Goal: Task Accomplishment & Management: Manage account settings

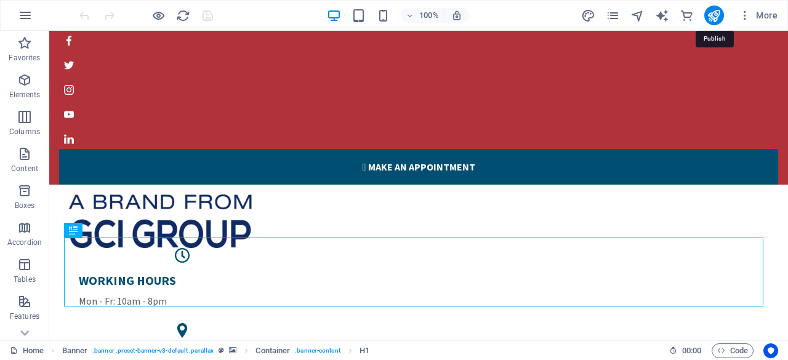
drag, startPoint x: 713, startPoint y: 16, endPoint x: 675, endPoint y: 29, distance: 40.3
click at [713, 15] on icon "publish" at bounding box center [714, 16] width 14 height 14
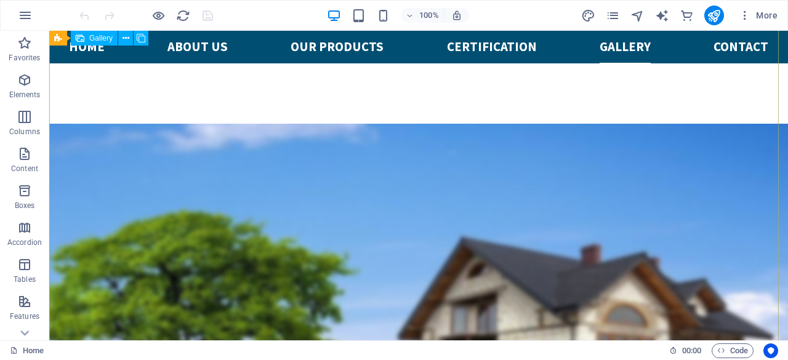
scroll to position [2717, 0]
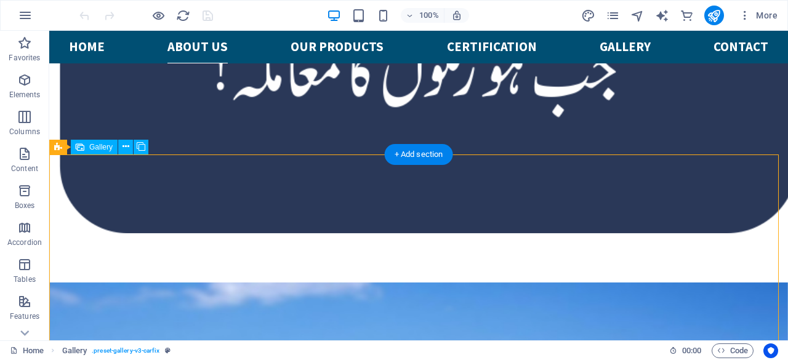
scroll to position [2526, 0]
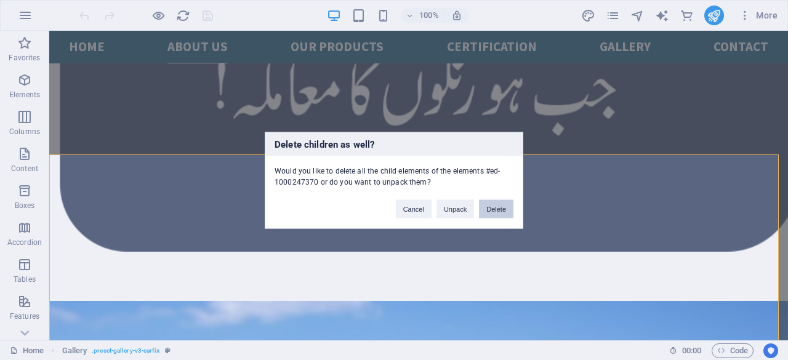
click at [493, 208] on button "Delete" at bounding box center [496, 209] width 34 height 18
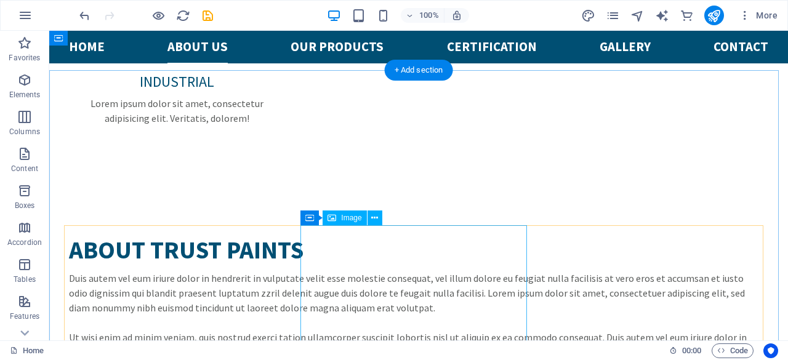
scroll to position [1540, 0]
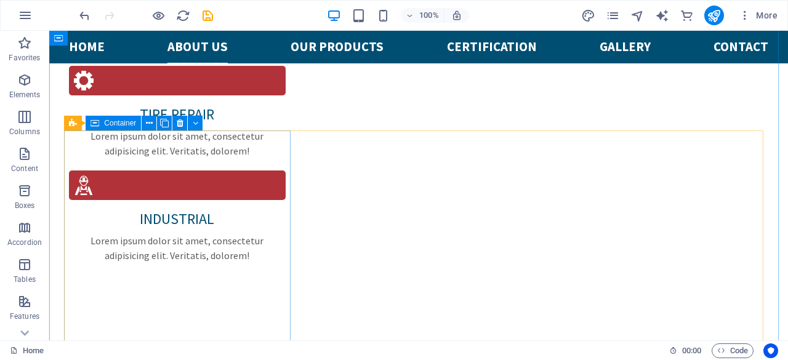
scroll to position [1663, 0]
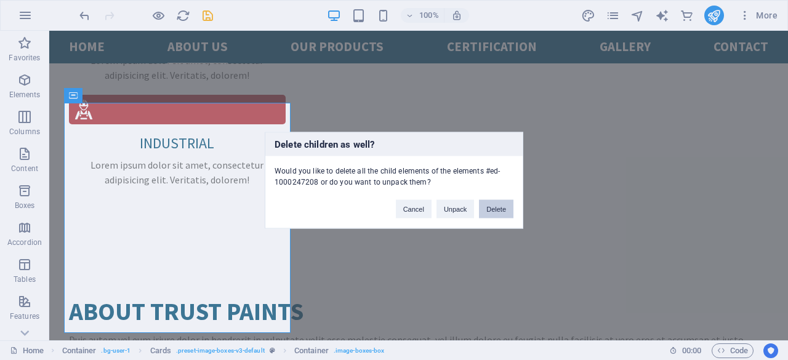
click at [503, 207] on button "Delete" at bounding box center [496, 209] width 34 height 18
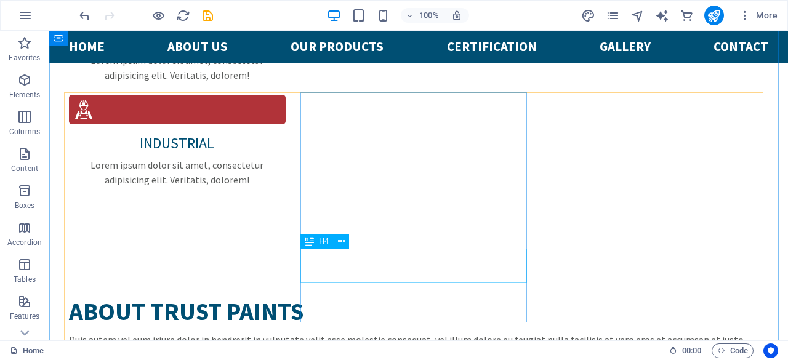
scroll to position [1848, 0]
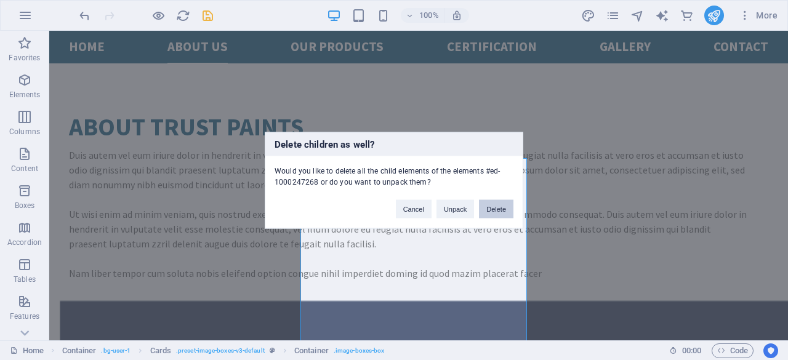
drag, startPoint x: 449, startPoint y: 178, endPoint x: 500, endPoint y: 208, distance: 58.8
click at [500, 208] on button "Delete" at bounding box center [496, 209] width 34 height 18
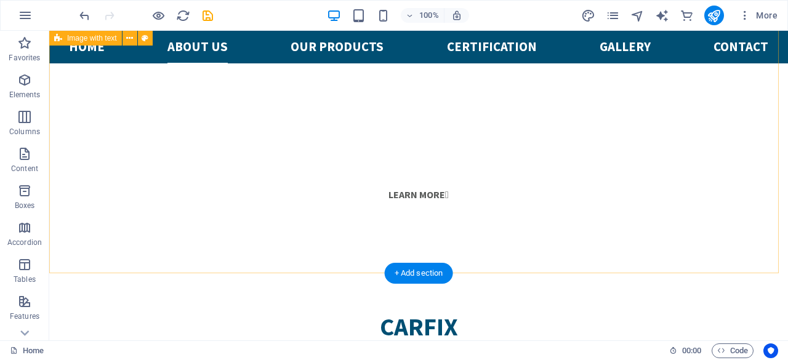
scroll to position [739, 0]
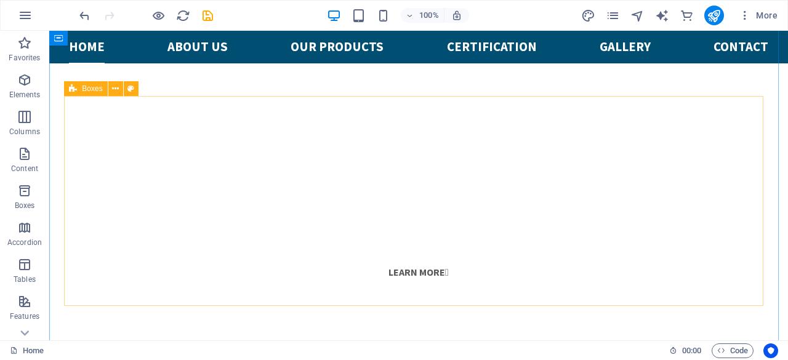
scroll to position [493, 0]
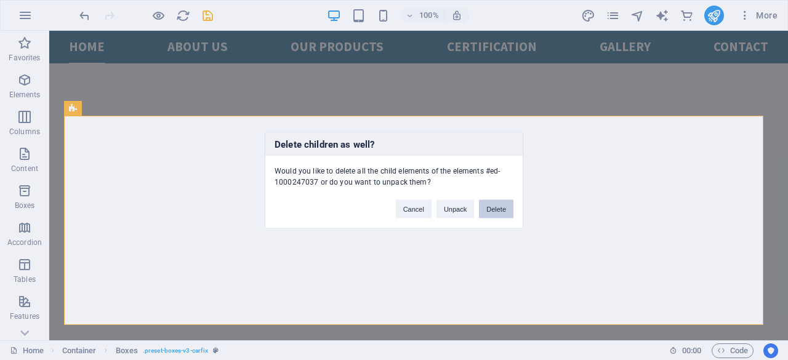
click at [494, 209] on button "Delete" at bounding box center [496, 209] width 34 height 18
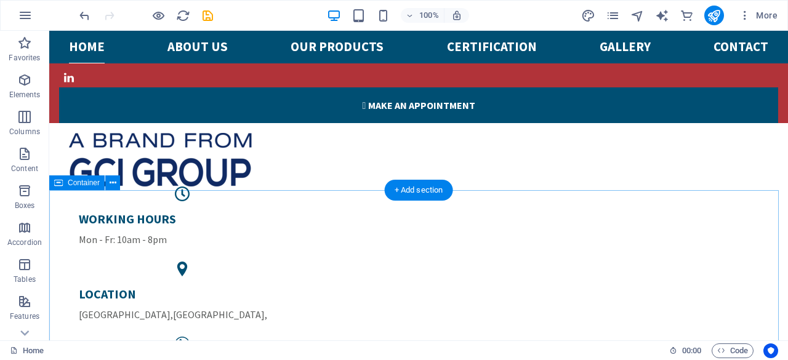
scroll to position [308, 0]
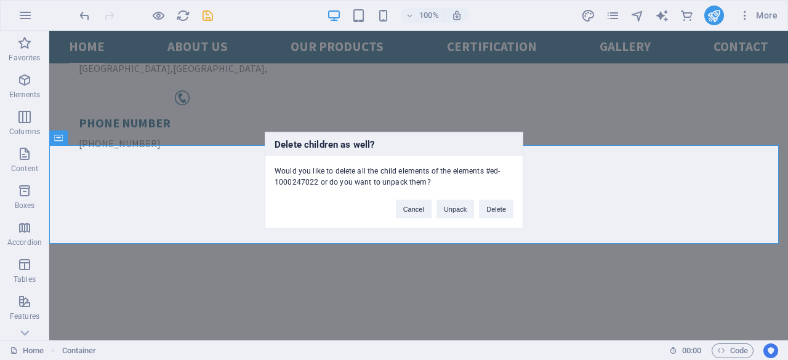
click at [484, 210] on button "Delete" at bounding box center [496, 209] width 34 height 18
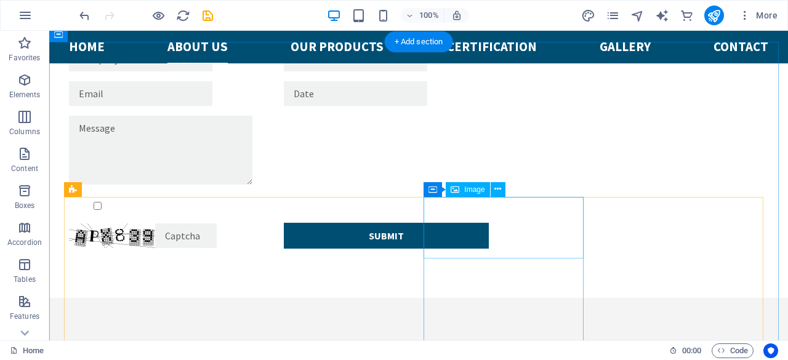
scroll to position [1786, 0]
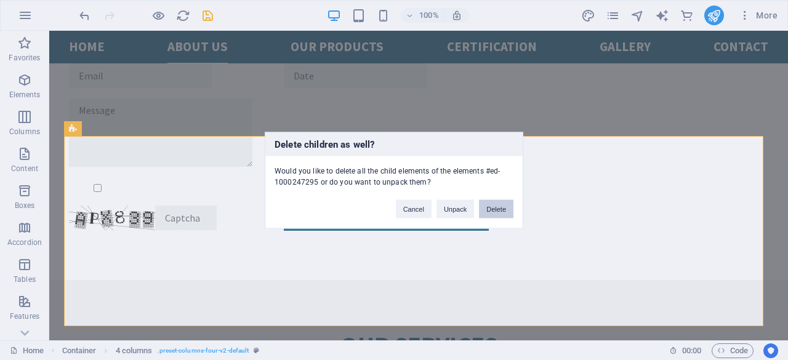
click at [505, 205] on button "Delete" at bounding box center [496, 209] width 34 height 18
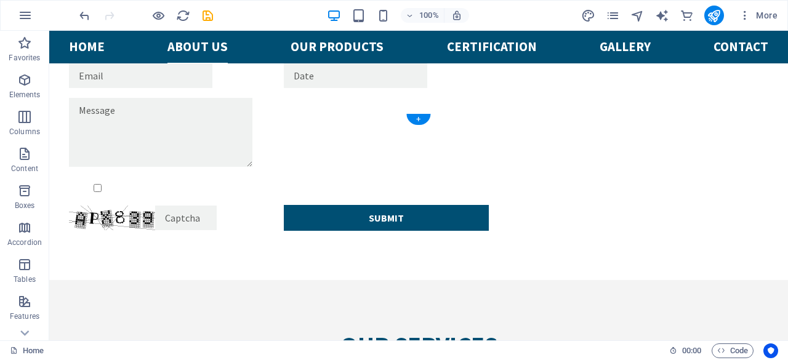
scroll to position [1878, 0]
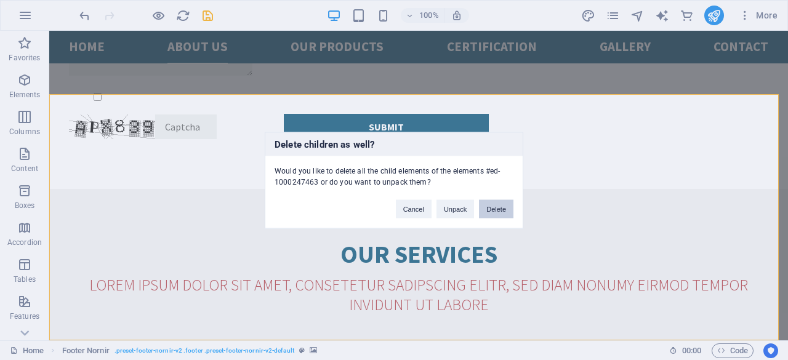
click at [503, 208] on button "Delete" at bounding box center [496, 209] width 34 height 18
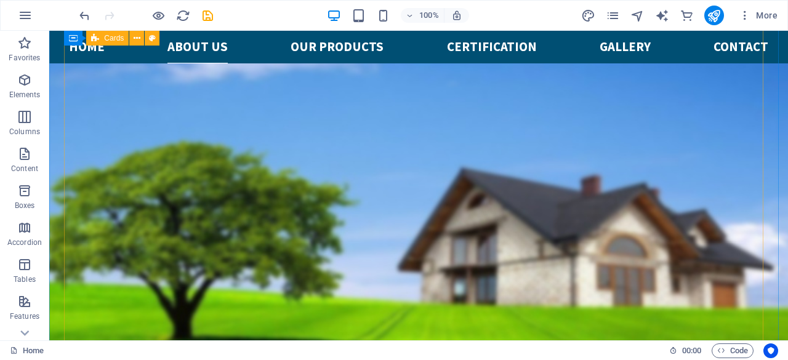
scroll to position [1631, 0]
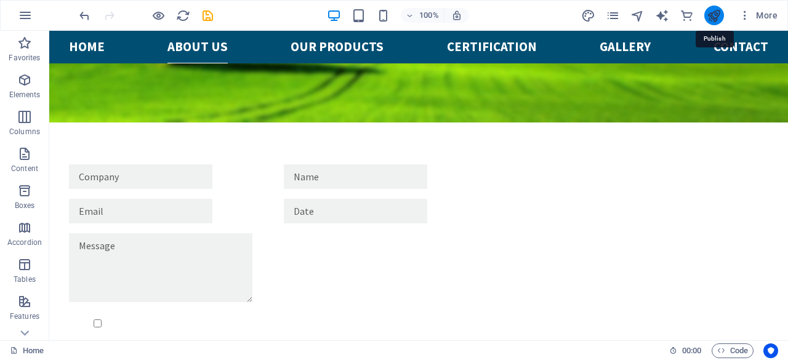
click at [711, 17] on icon "publish" at bounding box center [714, 16] width 14 height 14
checkbox input "false"
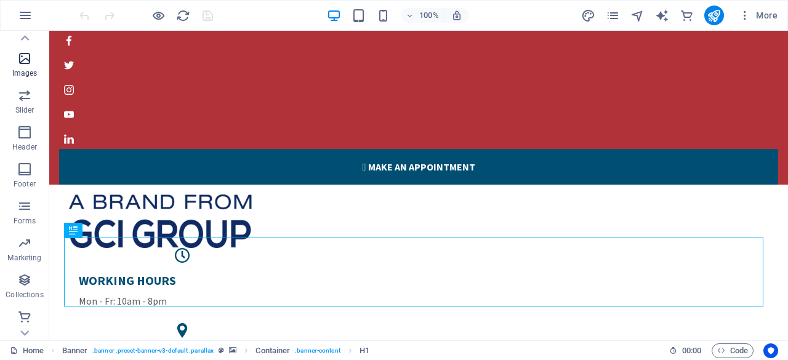
scroll to position [281, 0]
click at [23, 174] on icon "button" at bounding box center [24, 168] width 15 height 15
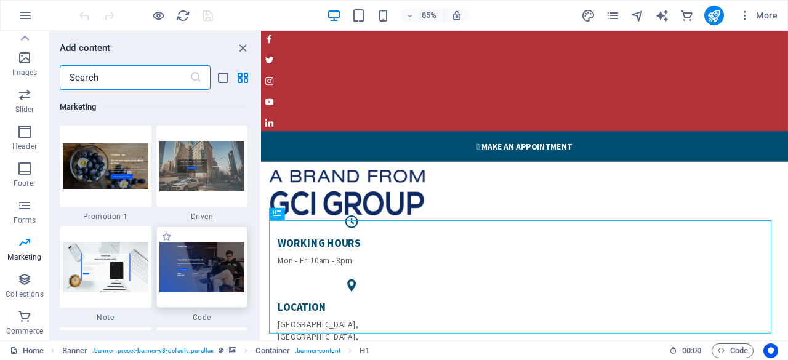
scroll to position [10641, 0]
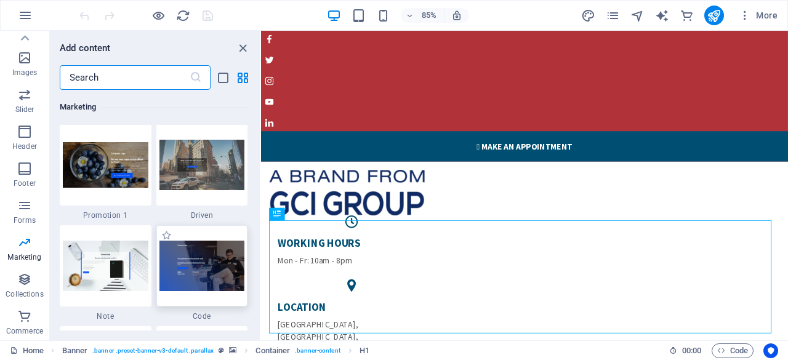
click at [230, 266] on img at bounding box center [203, 266] width 86 height 50
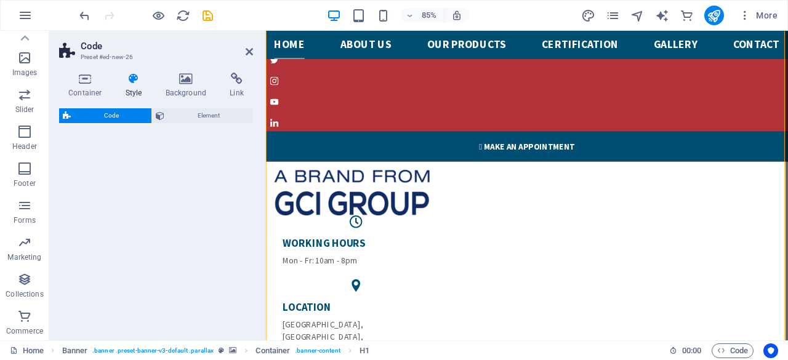
select select "%"
select select "rem"
select select "px"
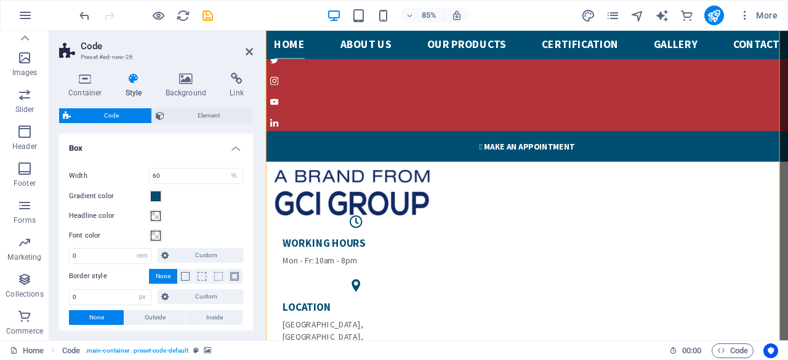
scroll to position [737, 0]
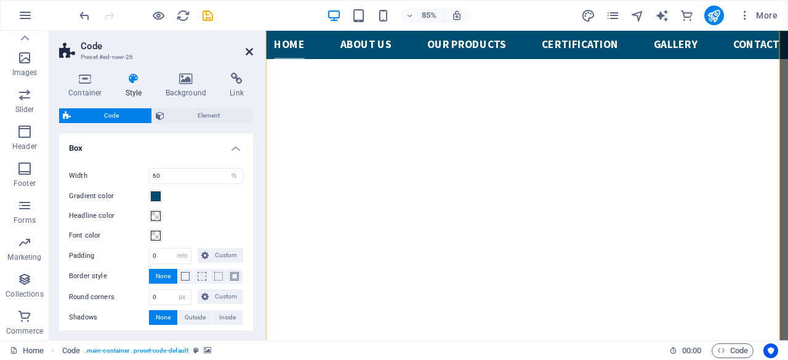
click at [250, 51] on icon at bounding box center [249, 52] width 7 height 10
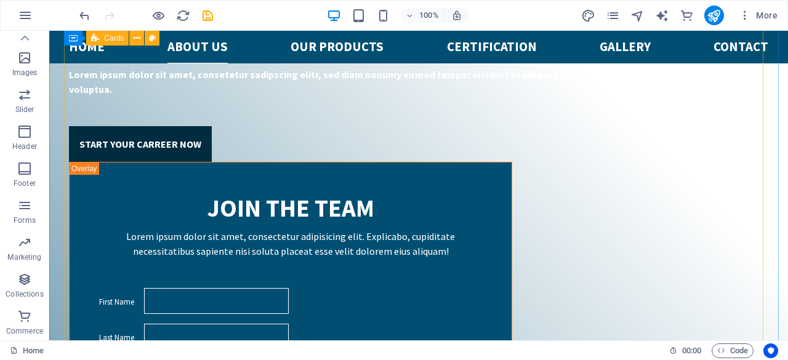
scroll to position [2570, 0]
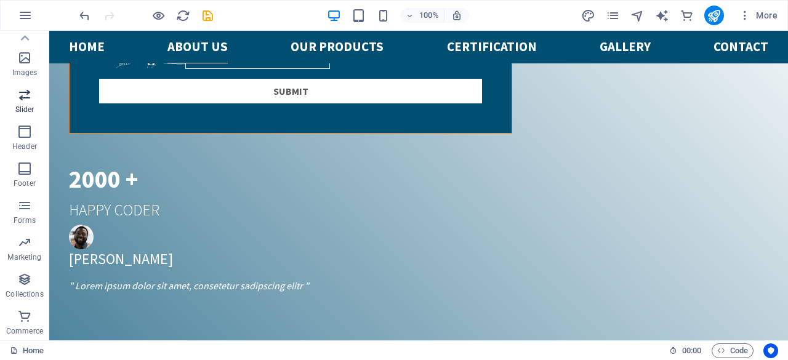
click at [23, 98] on icon "button" at bounding box center [24, 94] width 15 height 15
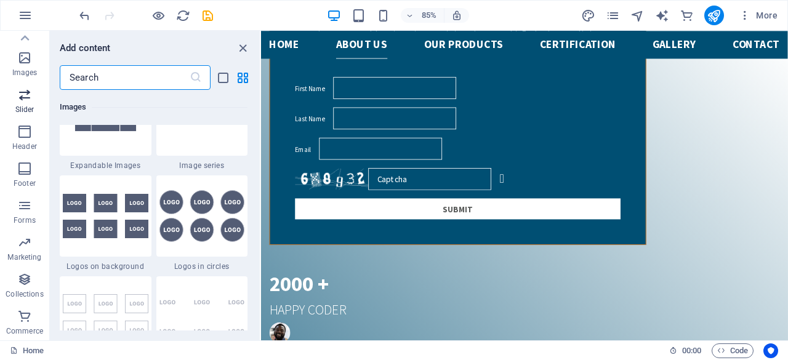
scroll to position [6984, 0]
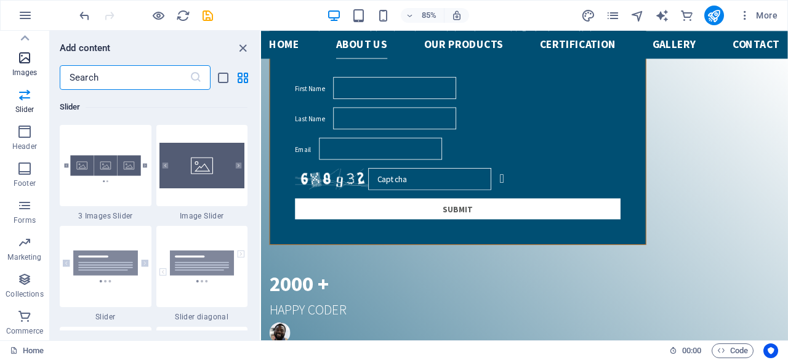
click at [18, 68] on p "Images" at bounding box center [24, 73] width 25 height 10
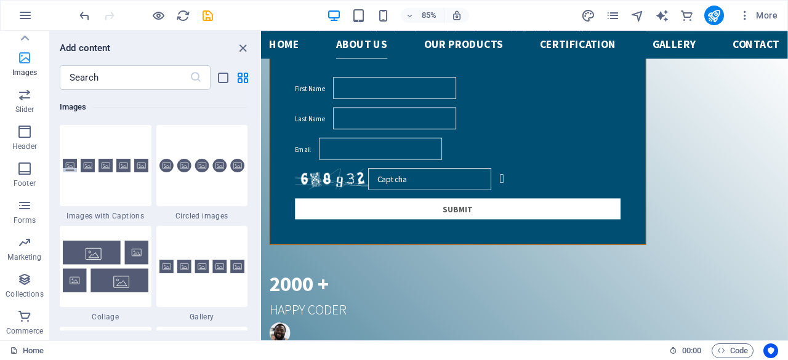
scroll to position [6246, 0]
drag, startPoint x: 239, startPoint y: 51, endPoint x: 223, endPoint y: 25, distance: 29.9
click at [239, 51] on icon "close panel" at bounding box center [243, 48] width 14 height 14
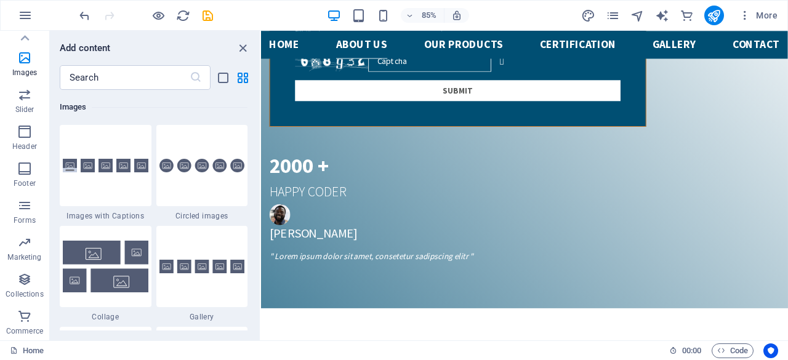
scroll to position [2570, 0]
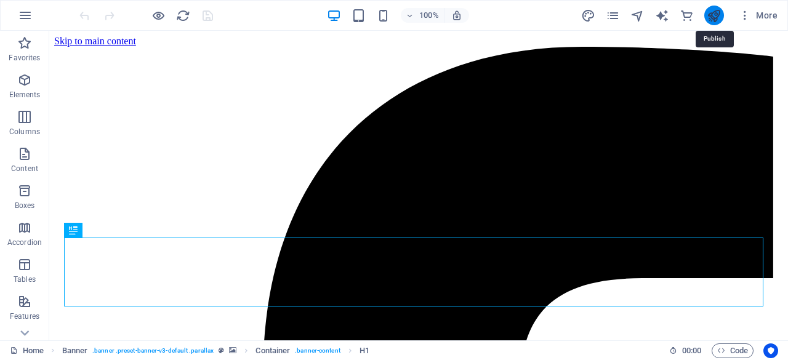
click at [712, 15] on icon "publish" at bounding box center [714, 16] width 14 height 14
